Goal: Navigation & Orientation: Find specific page/section

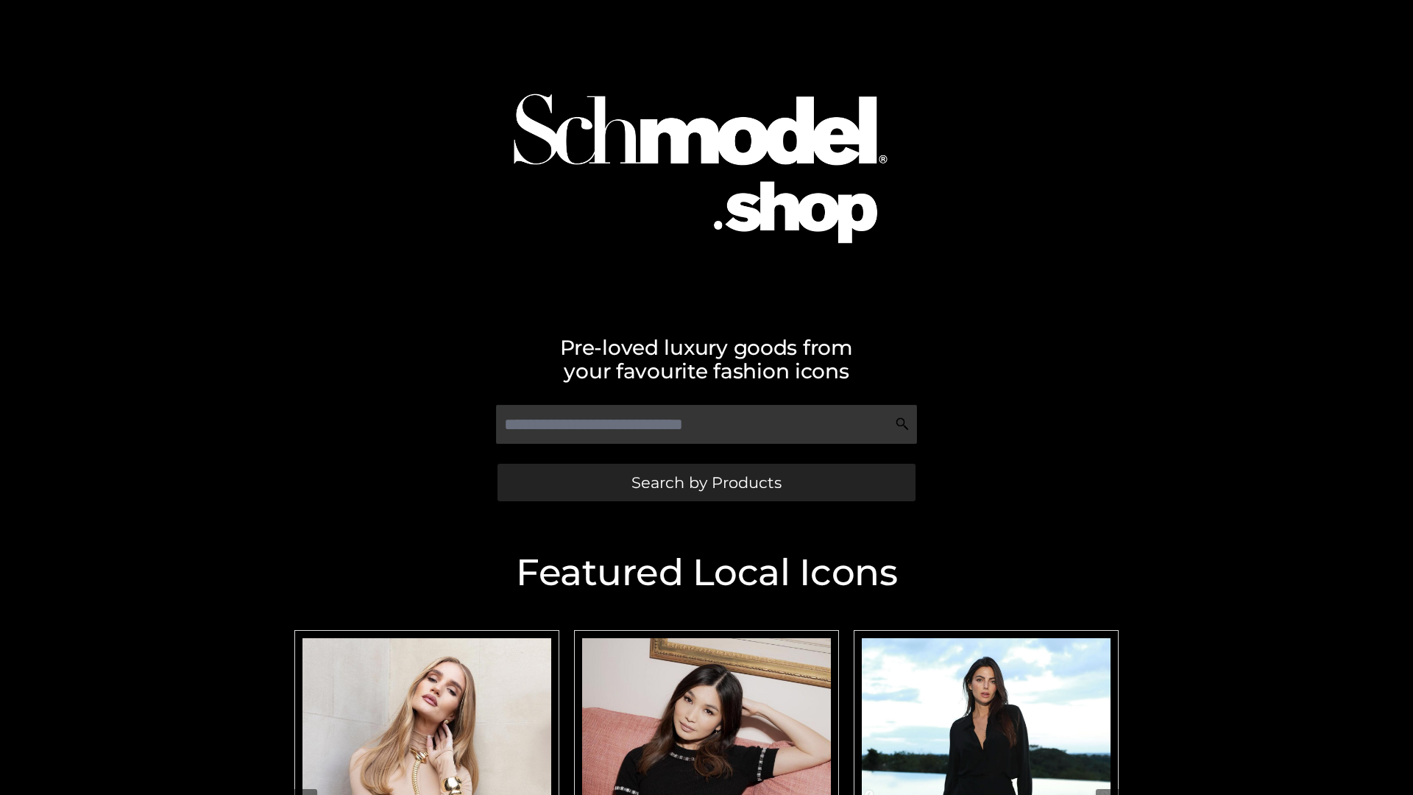
click at [706, 482] on span "Search by Products" at bounding box center [706, 482] width 150 height 15
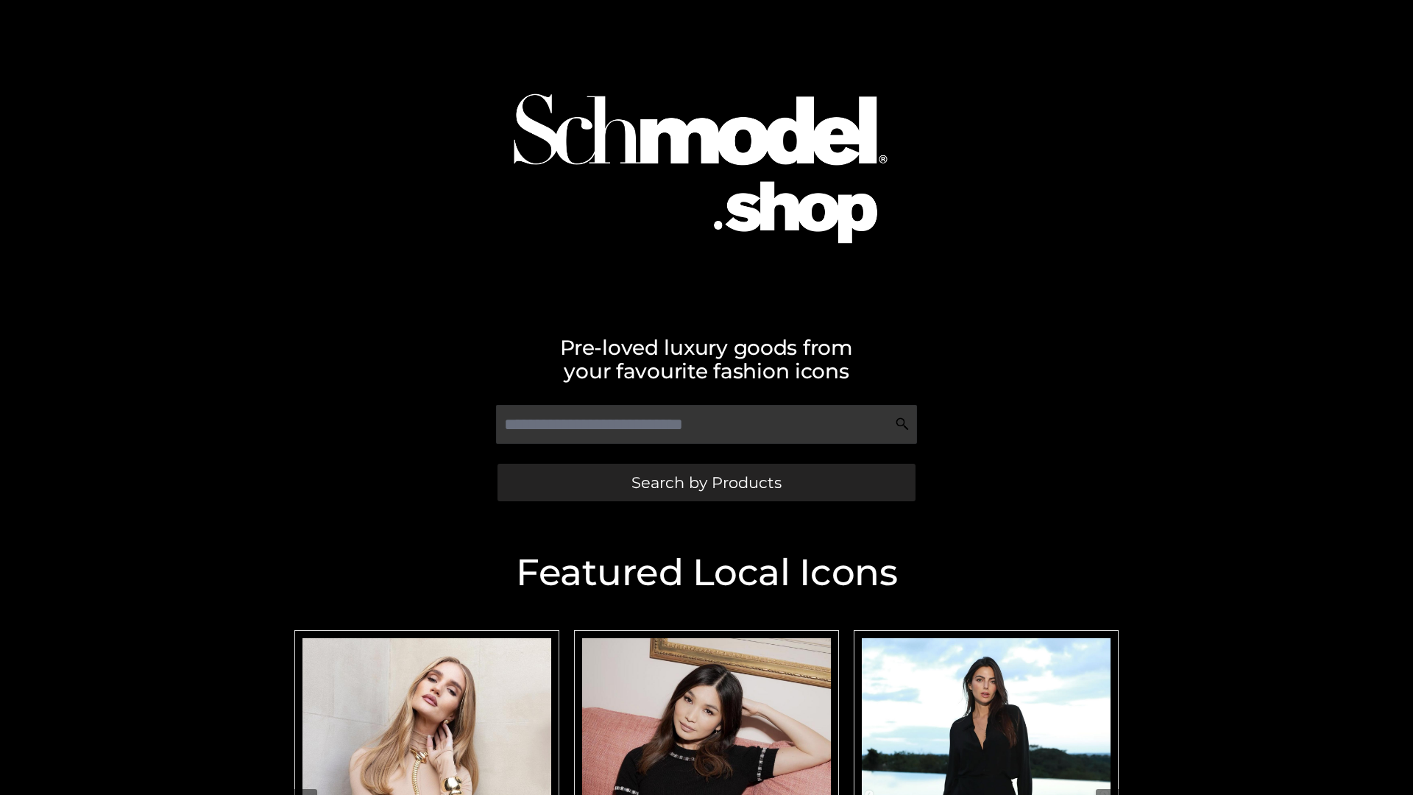
click at [706, 482] on span "Search by Products" at bounding box center [706, 482] width 150 height 15
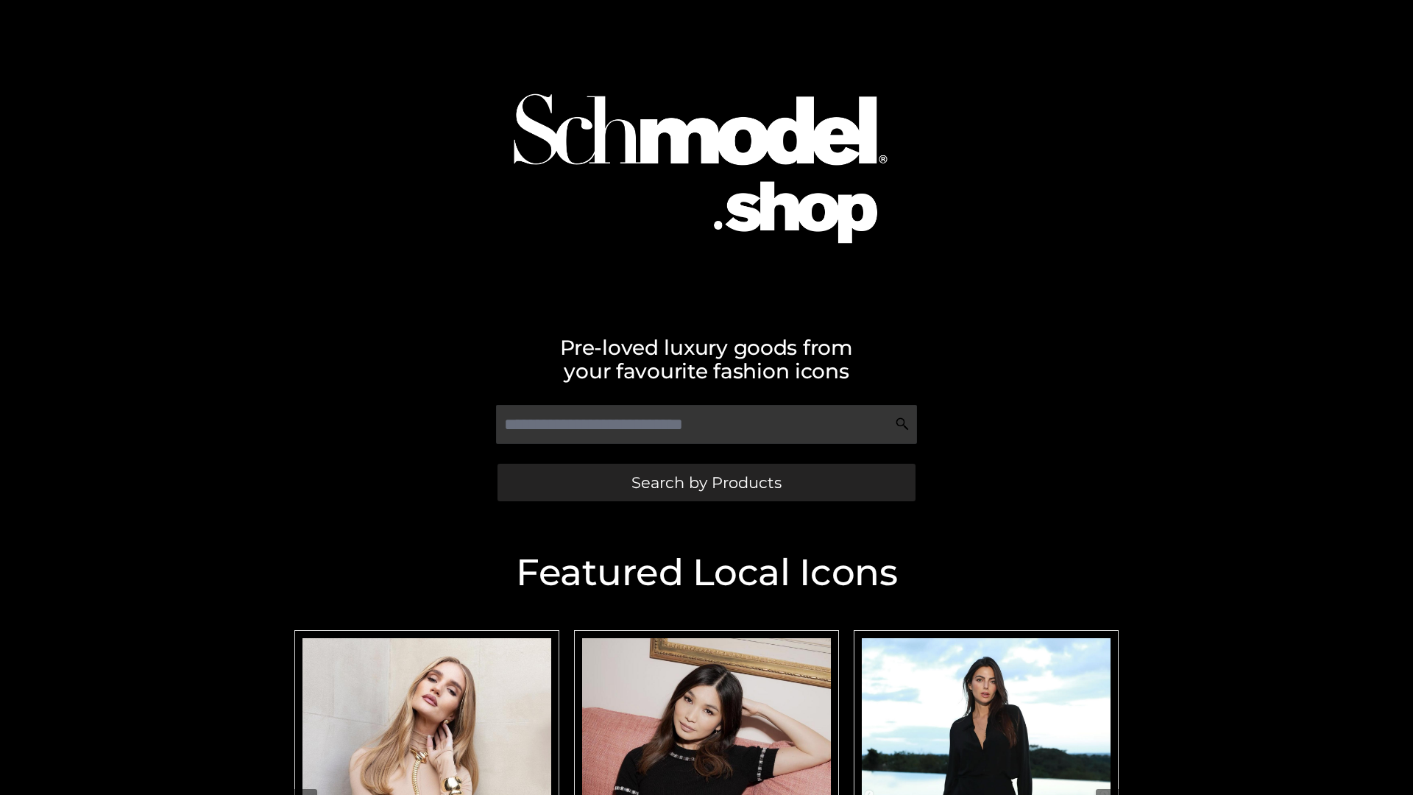
click at [706, 482] on span "Search by Products" at bounding box center [706, 482] width 150 height 15
